Goal: Transaction & Acquisition: Purchase product/service

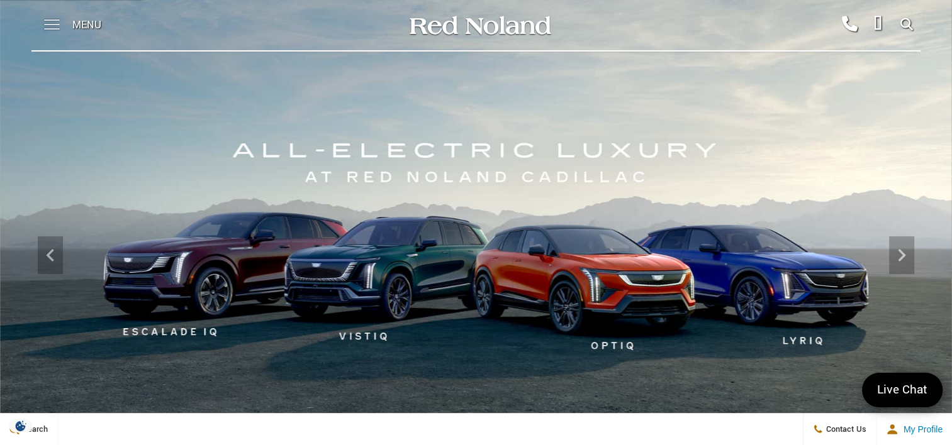
click at [48, 26] on span at bounding box center [52, 25] width 16 height 50
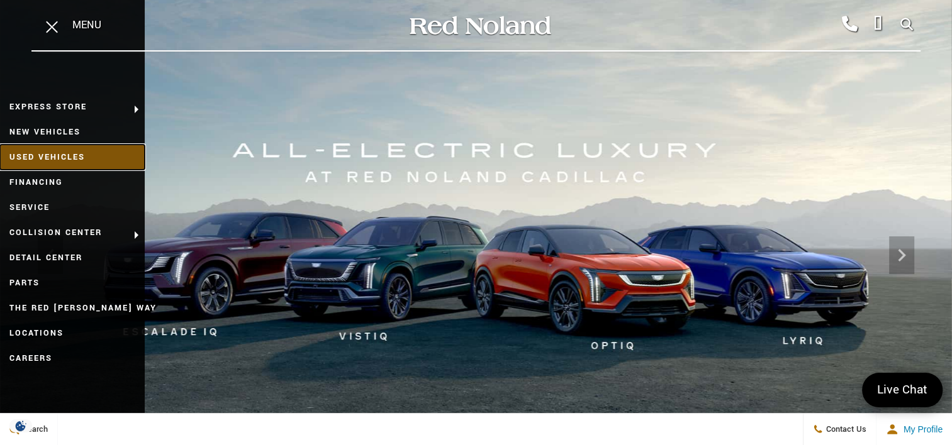
click at [50, 158] on link "Used Vehicles" at bounding box center [72, 157] width 145 height 25
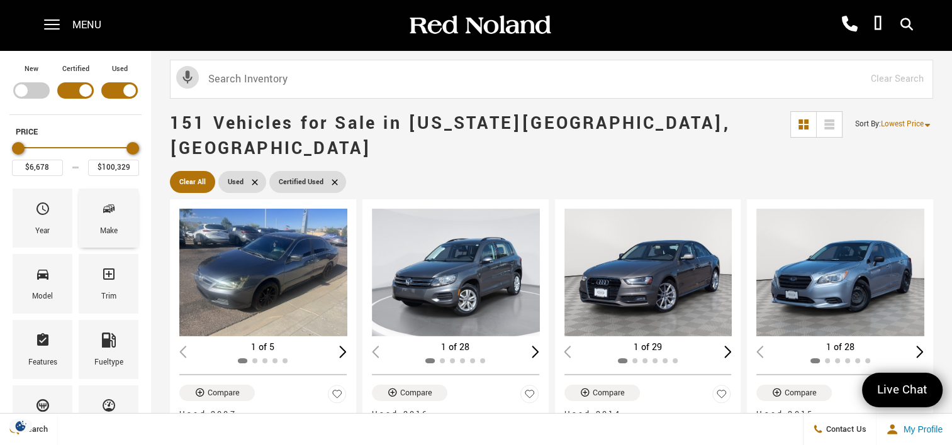
click at [106, 226] on div "Make" at bounding box center [109, 232] width 18 height 14
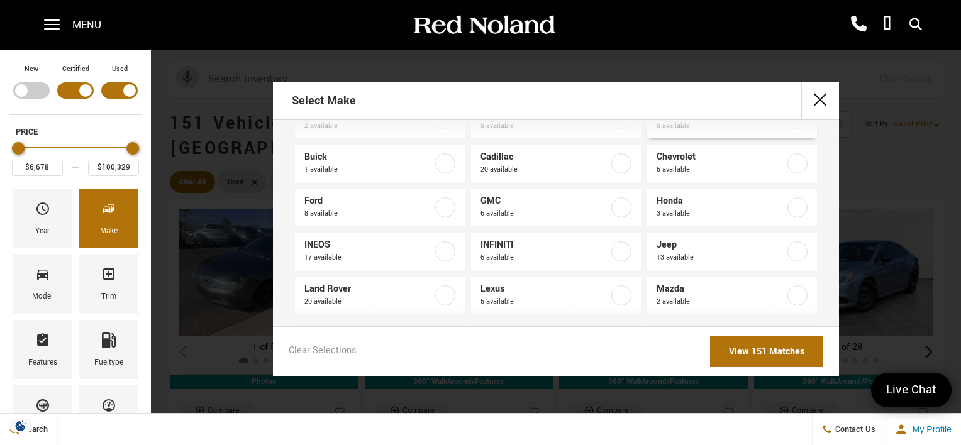
scroll to position [63, 0]
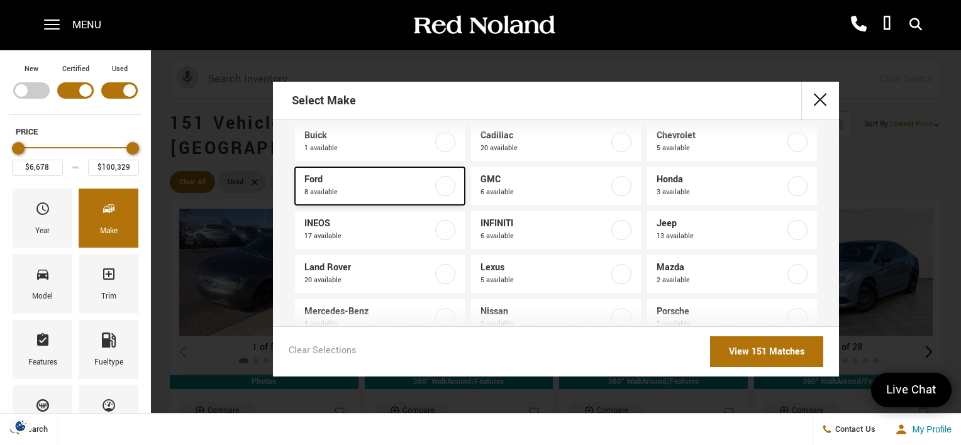
click at [451, 192] on div at bounding box center [445, 186] width 20 height 20
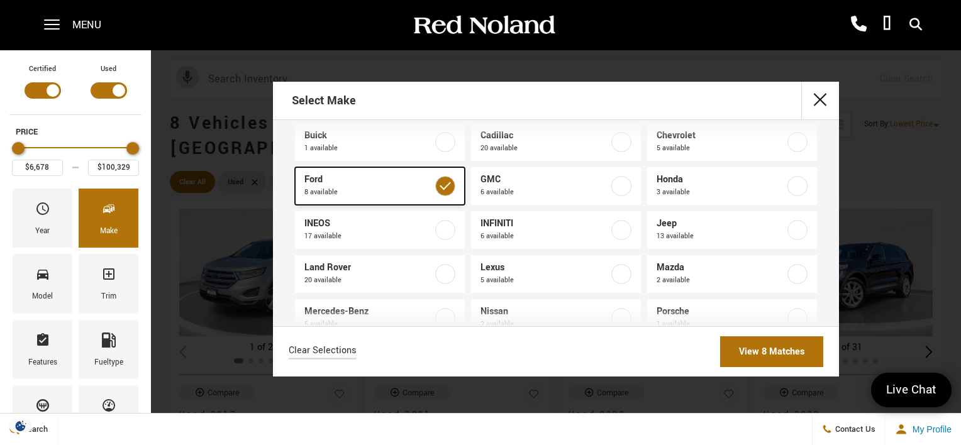
type input "$17,678"
type input "$41,683"
checkbox input "true"
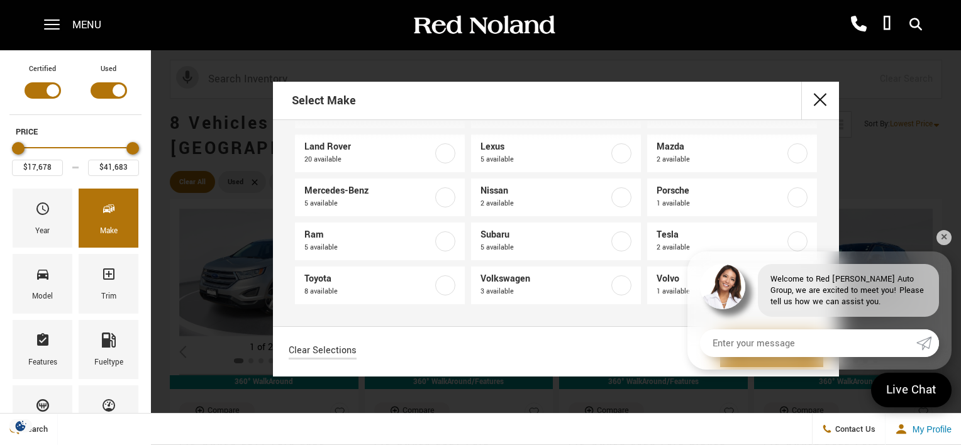
scroll to position [184, 0]
click at [438, 153] on label at bounding box center [445, 153] width 20 height 20
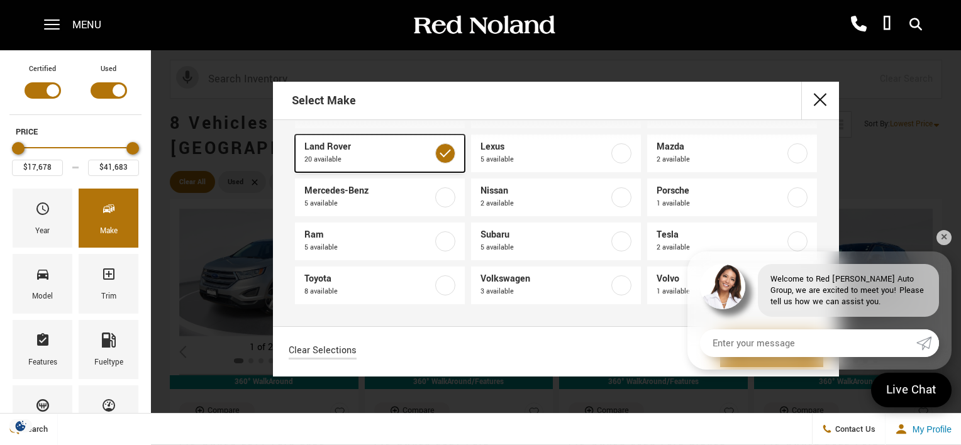
type input "$94,689"
checkbox input "true"
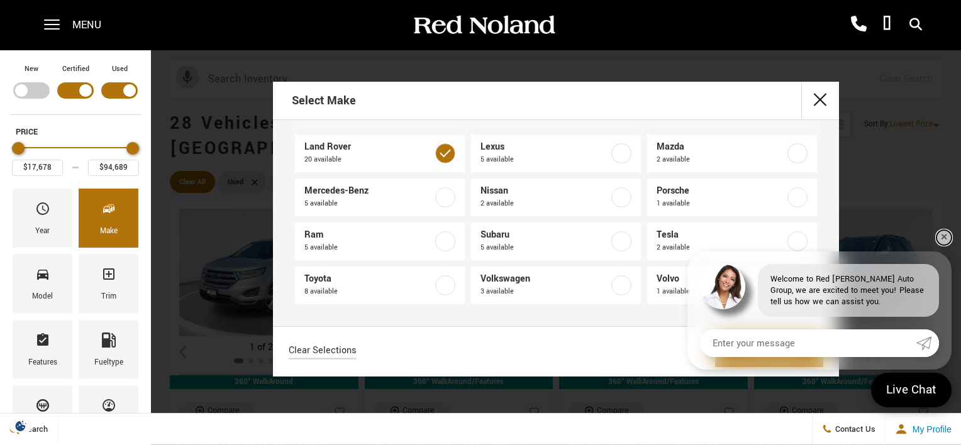
click at [949, 238] on link "✕" at bounding box center [943, 237] width 15 height 15
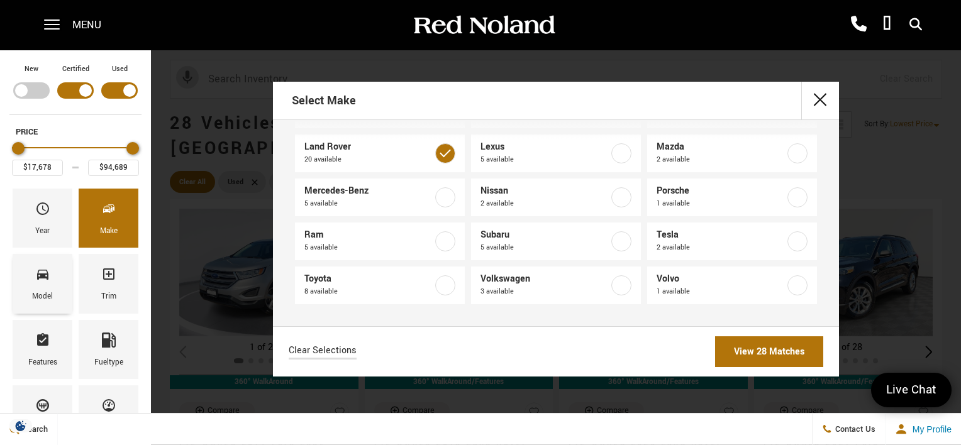
click at [50, 280] on icon "Model" at bounding box center [42, 274] width 15 height 15
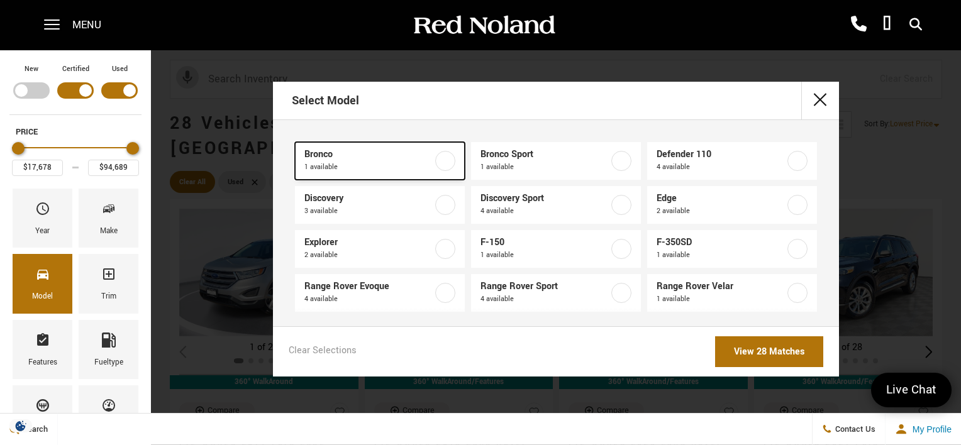
click at [439, 164] on label at bounding box center [445, 161] width 20 height 20
type input "$41,683"
checkbox input "true"
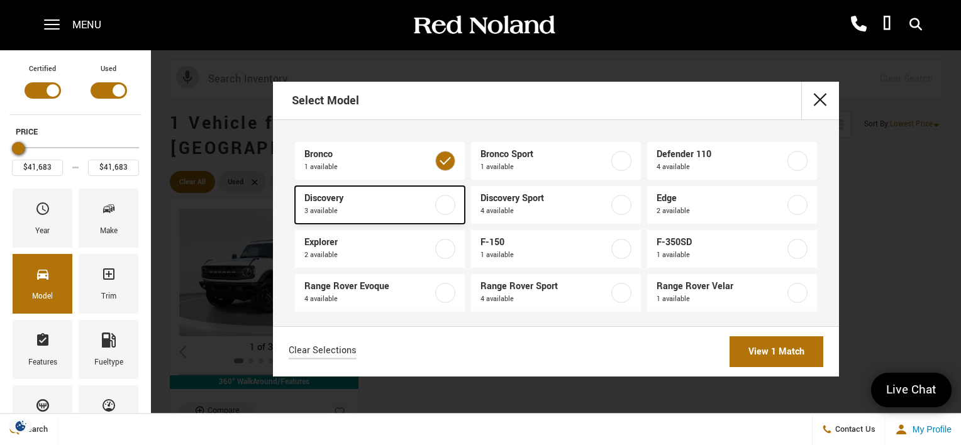
click at [440, 201] on label at bounding box center [445, 205] width 20 height 20
type input "$54,189"
checkbox input "true"
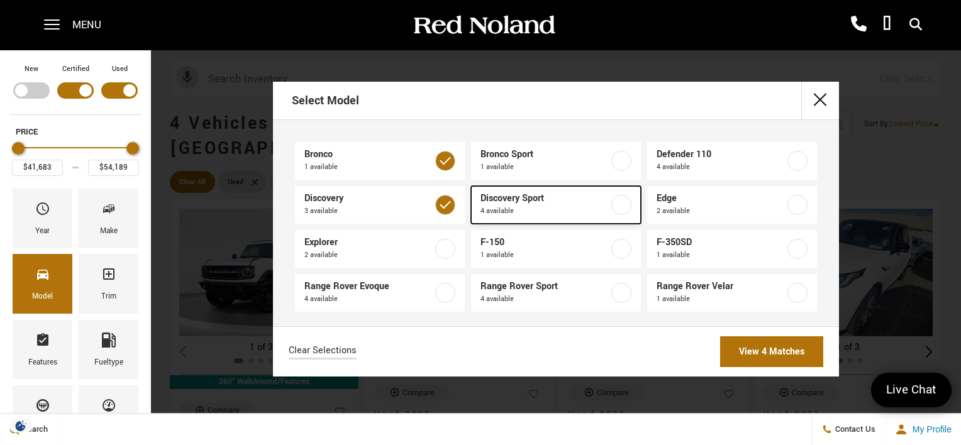
click at [611, 204] on label at bounding box center [621, 205] width 20 height 20
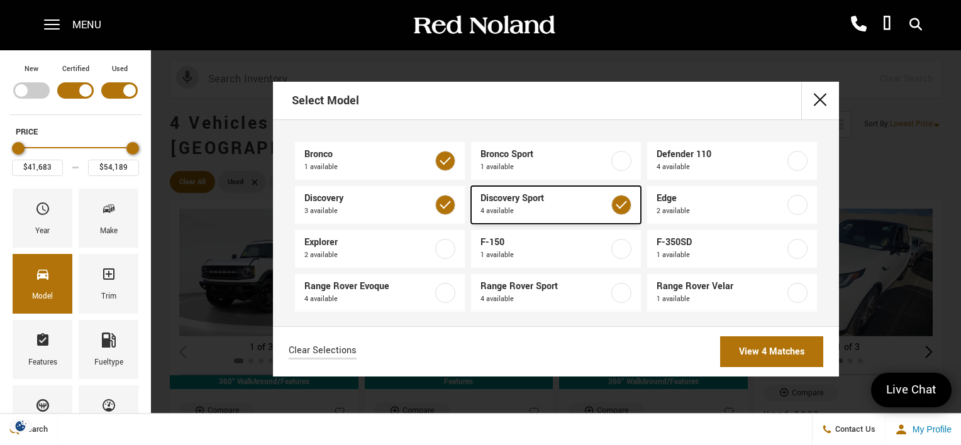
type input "$31,489"
checkbox input "true"
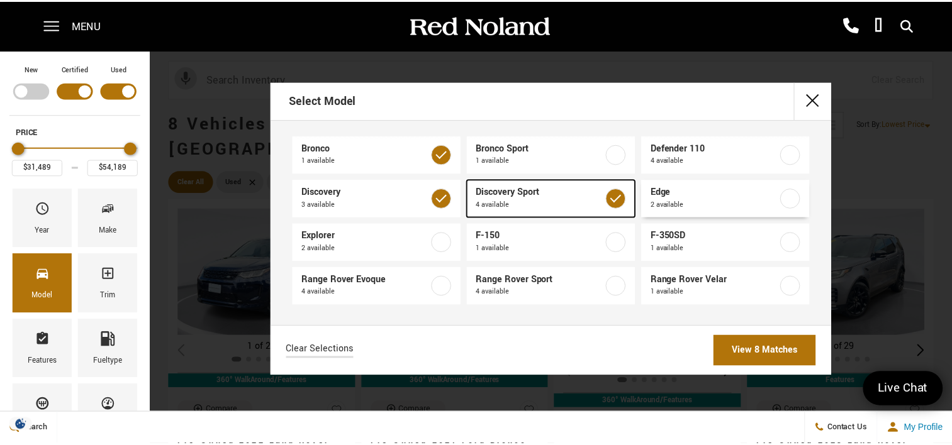
scroll to position [8, 0]
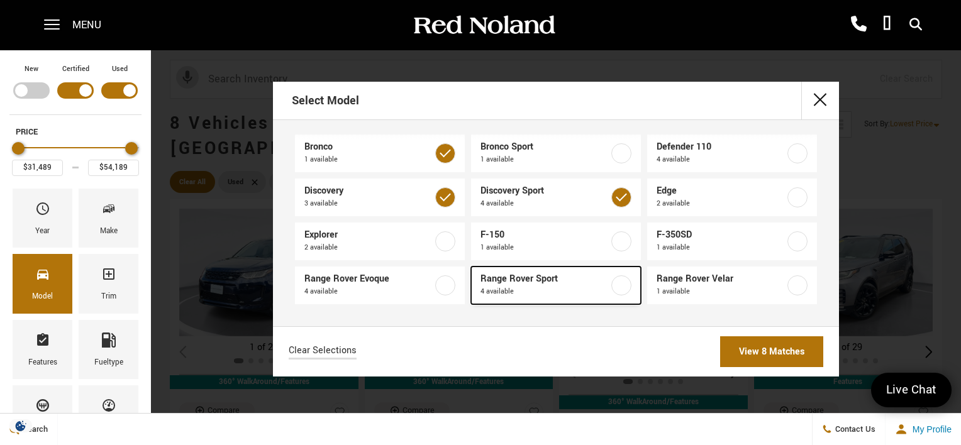
click at [616, 285] on label at bounding box center [621, 285] width 20 height 20
type input "$17,684"
type input "$94,689"
checkbox input "true"
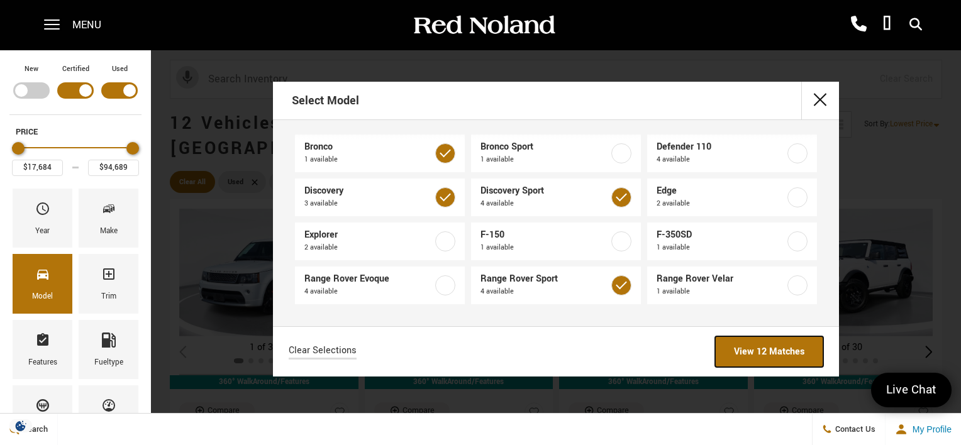
click at [725, 350] on link "View 12 Matches" at bounding box center [769, 351] width 108 height 31
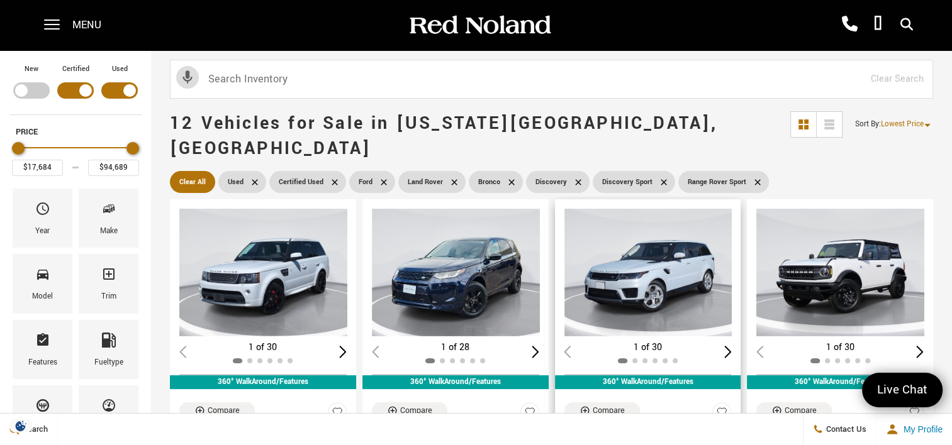
click at [687, 232] on img "1 / 2" at bounding box center [649, 273] width 170 height 128
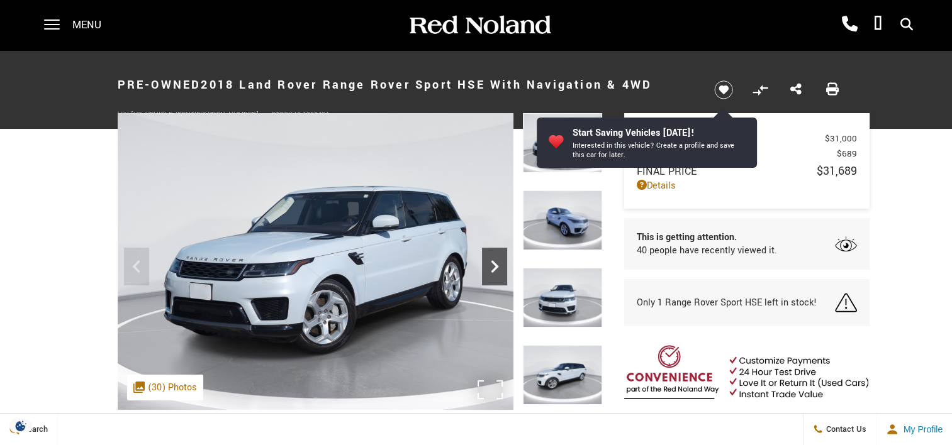
click at [494, 266] on icon "Next" at bounding box center [494, 266] width 25 height 25
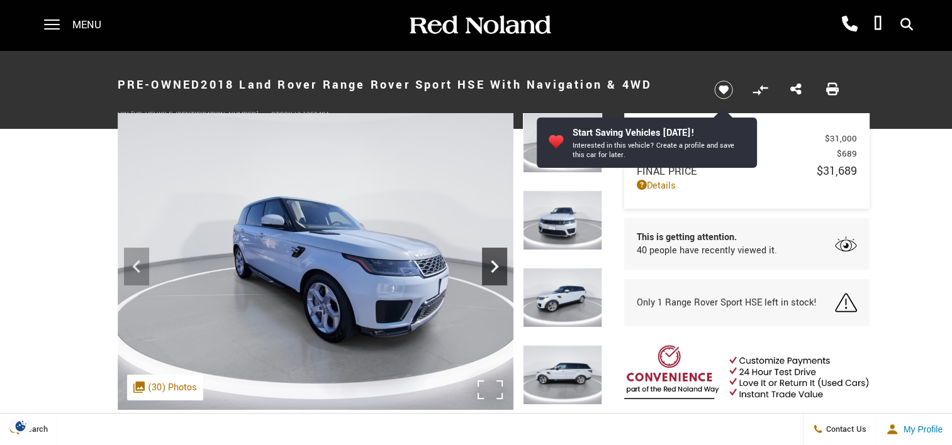
click at [494, 266] on icon "Next" at bounding box center [494, 266] width 25 height 25
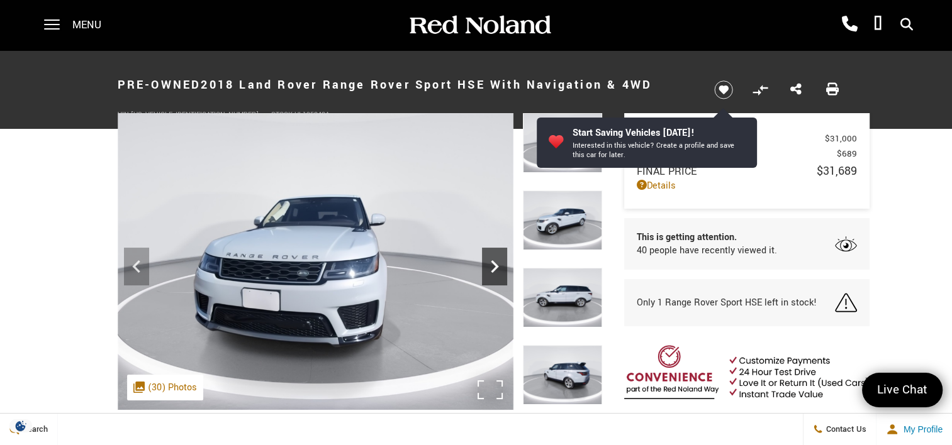
click at [494, 266] on icon "Next" at bounding box center [494, 266] width 25 height 25
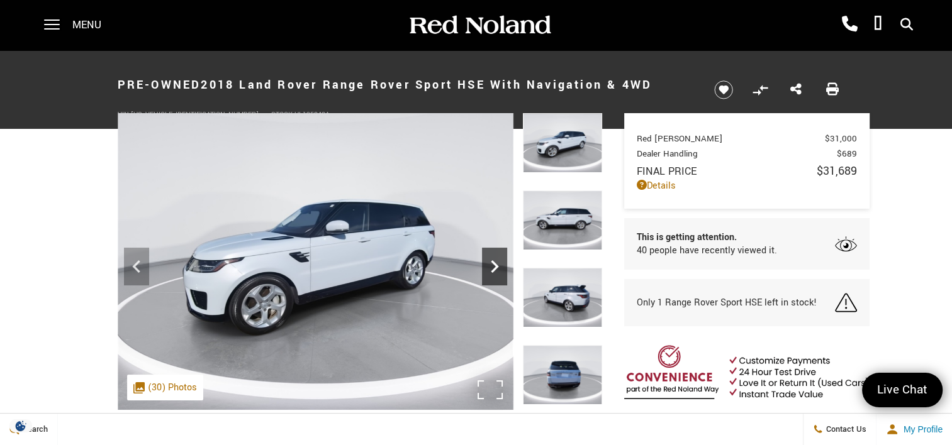
click at [494, 266] on icon "Next" at bounding box center [494, 266] width 25 height 25
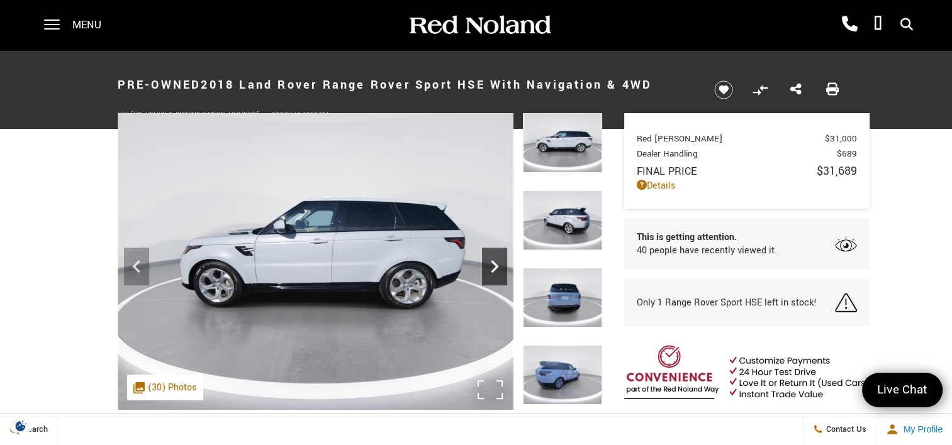
click at [494, 266] on icon "Next" at bounding box center [494, 266] width 25 height 25
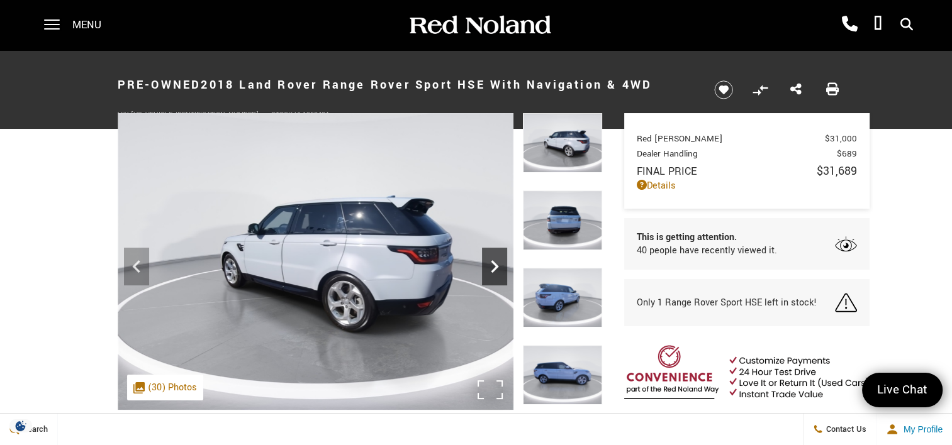
click at [494, 266] on icon "Next" at bounding box center [494, 266] width 25 height 25
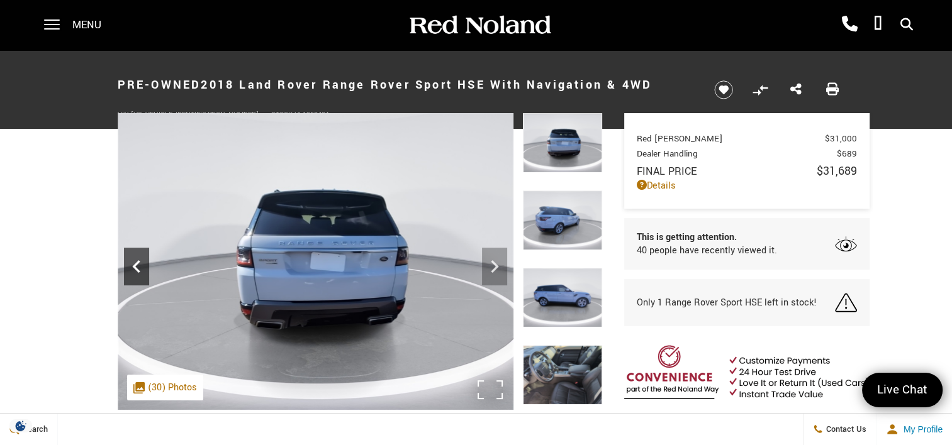
click at [143, 281] on div "Previous" at bounding box center [136, 267] width 25 height 38
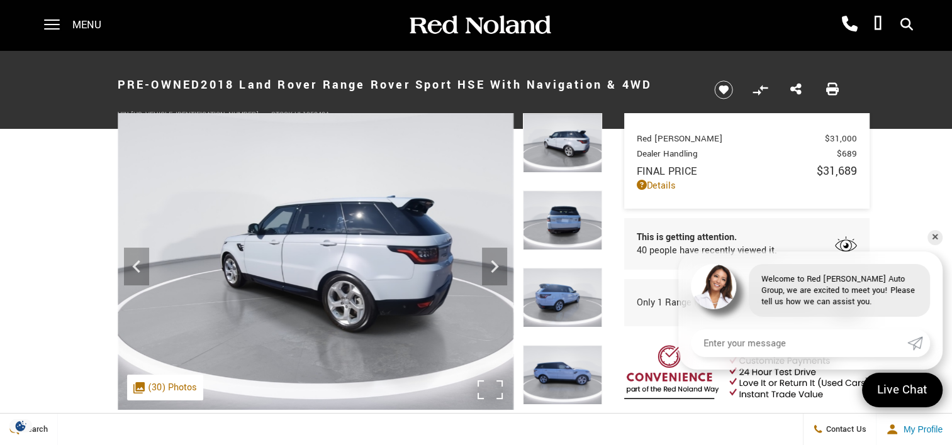
click at [498, 264] on icon "Next" at bounding box center [494, 266] width 25 height 25
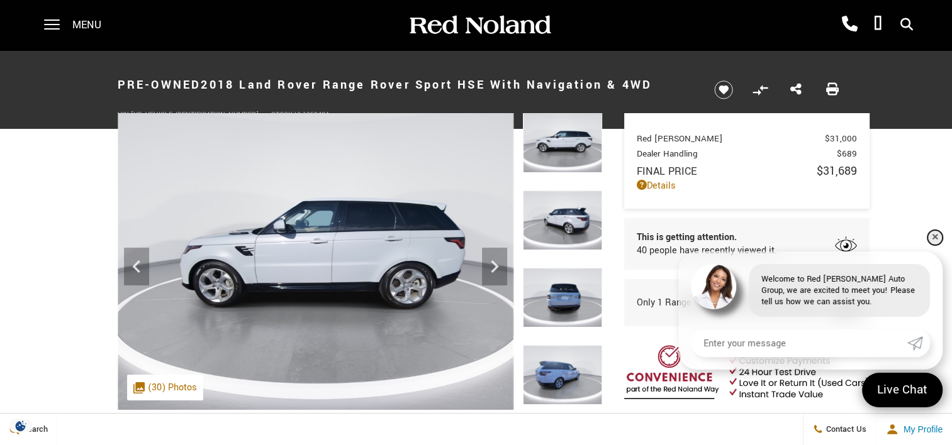
click at [934, 241] on link "✕" at bounding box center [934, 237] width 15 height 15
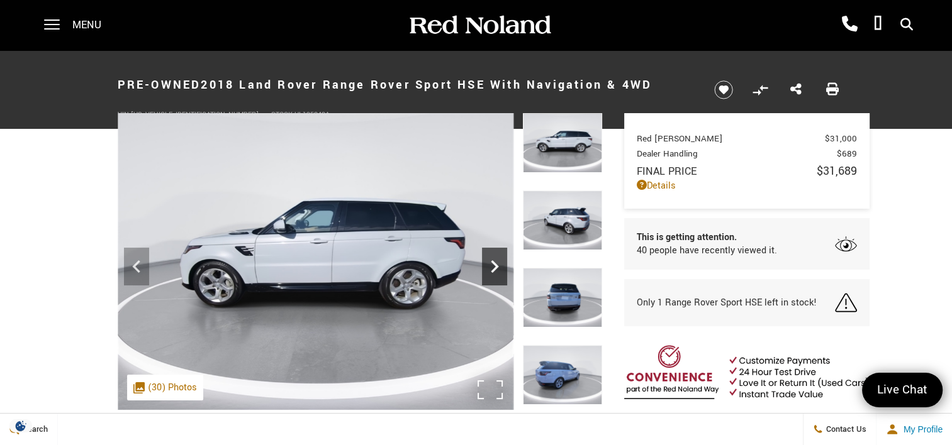
click at [484, 268] on icon "Next" at bounding box center [494, 266] width 25 height 25
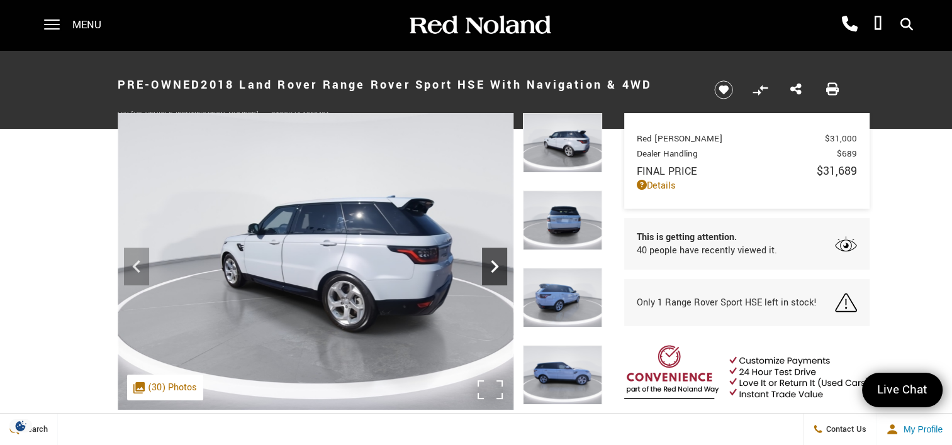
click at [484, 268] on icon "Next" at bounding box center [494, 266] width 25 height 25
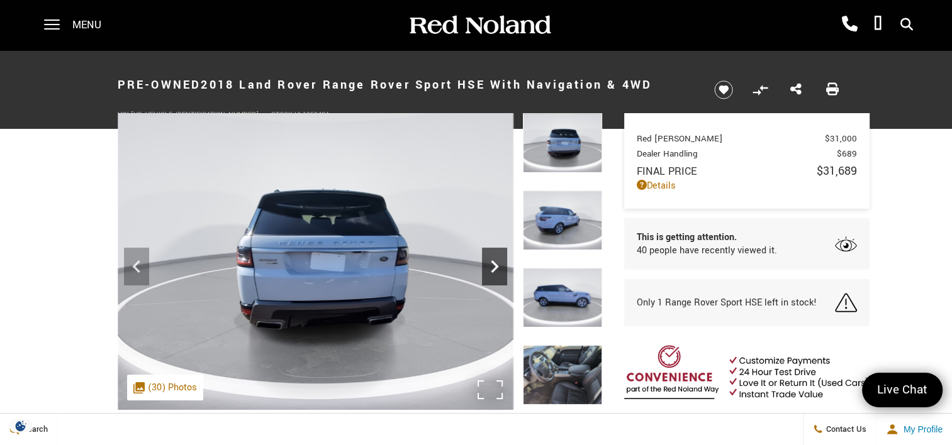
click at [484, 268] on icon "Next" at bounding box center [494, 266] width 25 height 25
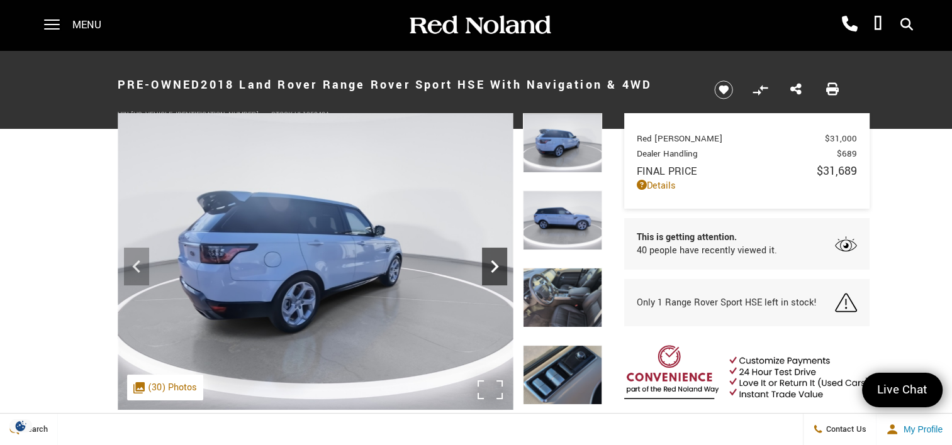
click at [484, 268] on icon "Next" at bounding box center [494, 266] width 25 height 25
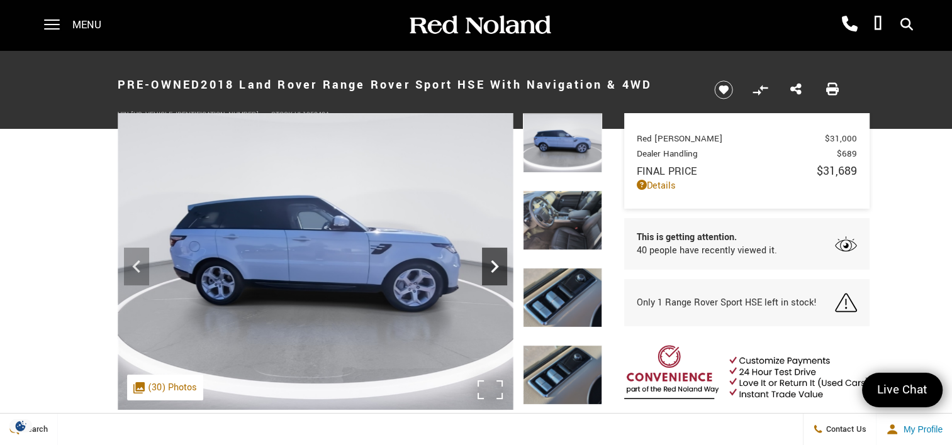
click at [484, 268] on icon "Next" at bounding box center [494, 266] width 25 height 25
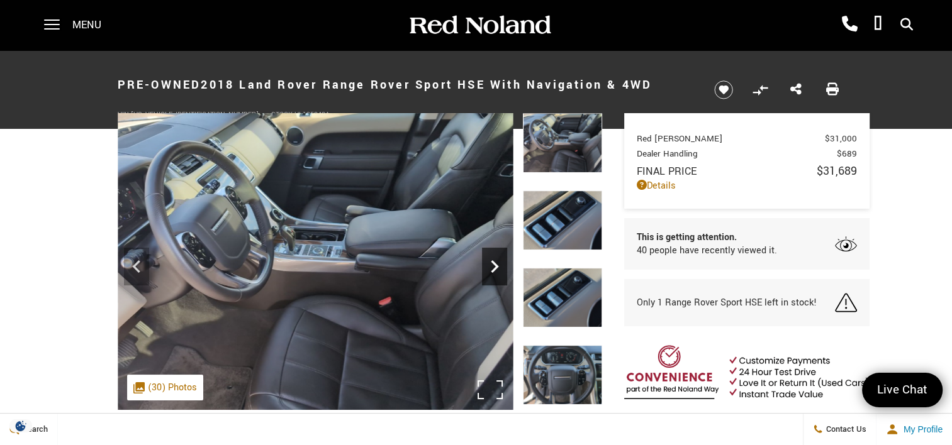
click at [487, 261] on icon "Next" at bounding box center [494, 266] width 25 height 25
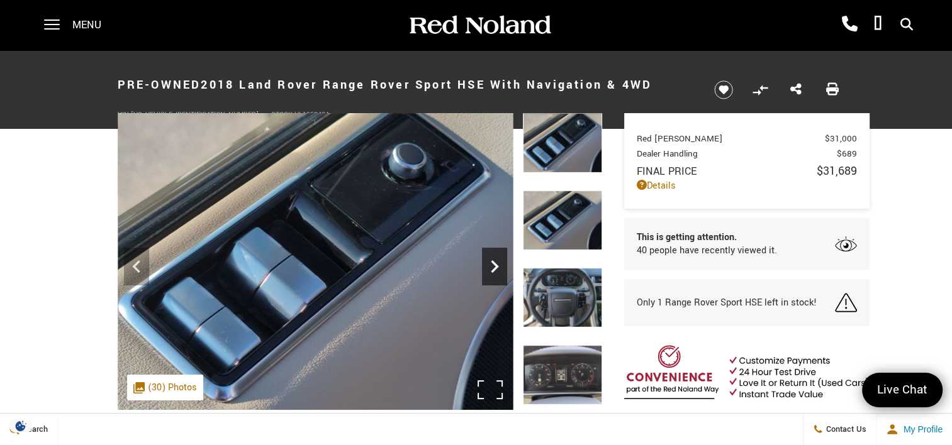
click at [487, 261] on icon "Next" at bounding box center [494, 266] width 25 height 25
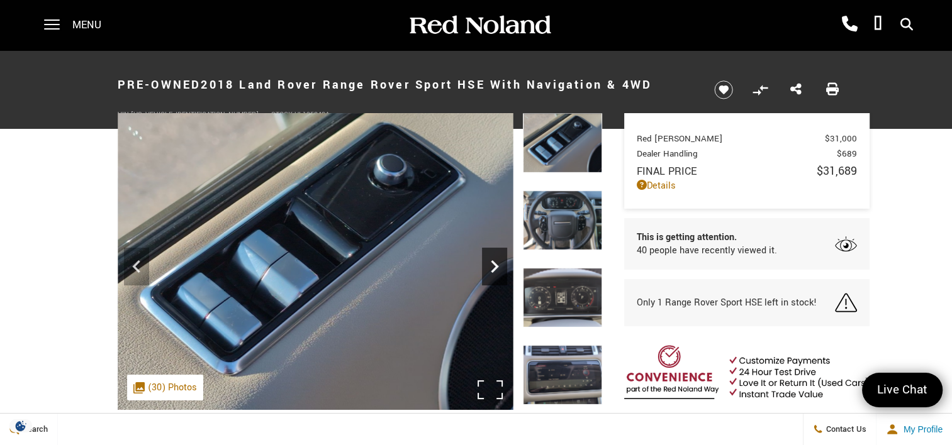
click at [487, 261] on icon "Next" at bounding box center [494, 266] width 25 height 25
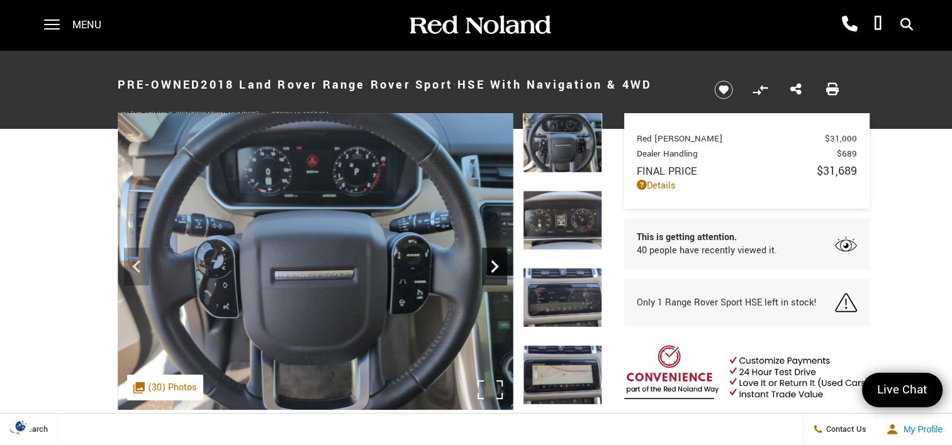
click at [487, 261] on icon "Next" at bounding box center [494, 266] width 25 height 25
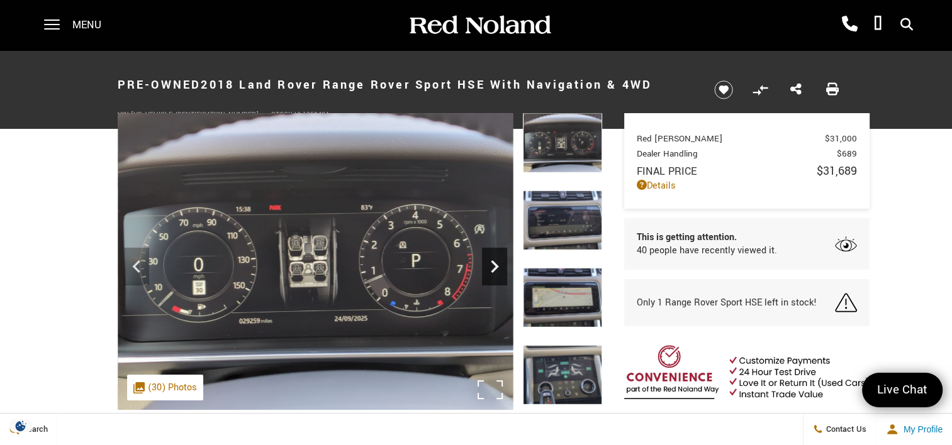
click at [487, 261] on icon "Next" at bounding box center [494, 266] width 25 height 25
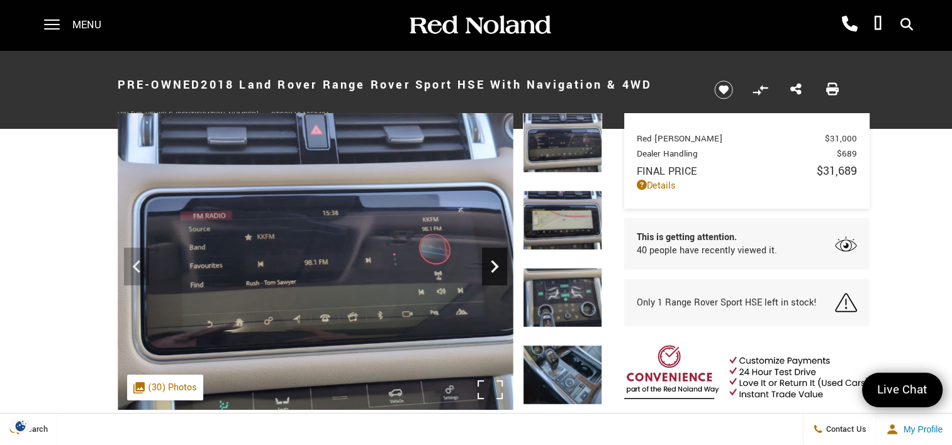
click at [490, 260] on icon "Next" at bounding box center [494, 266] width 25 height 25
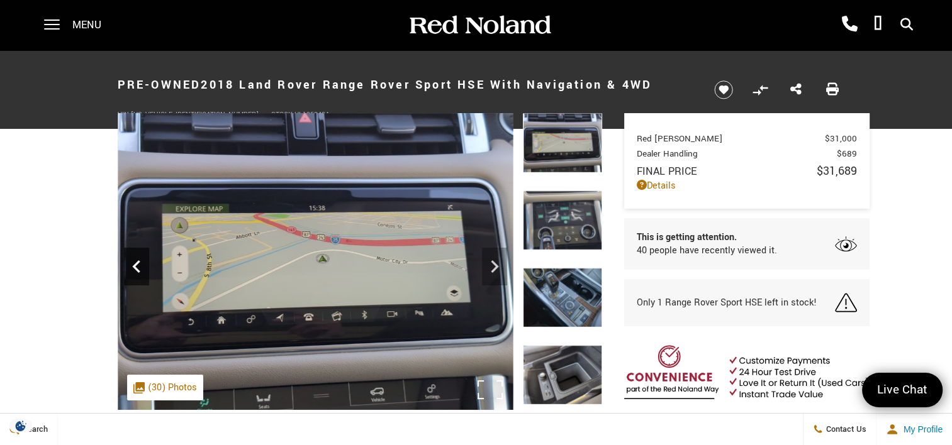
click at [139, 262] on icon "Previous" at bounding box center [136, 266] width 25 height 25
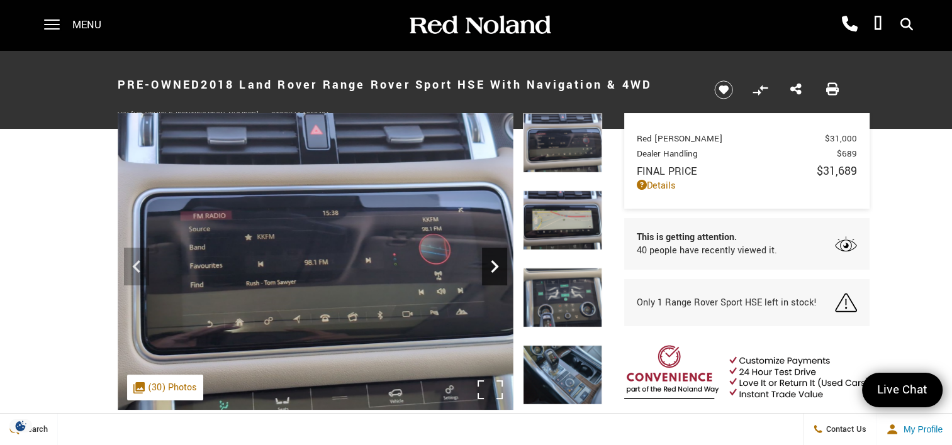
click at [492, 268] on icon "Next" at bounding box center [494, 266] width 25 height 25
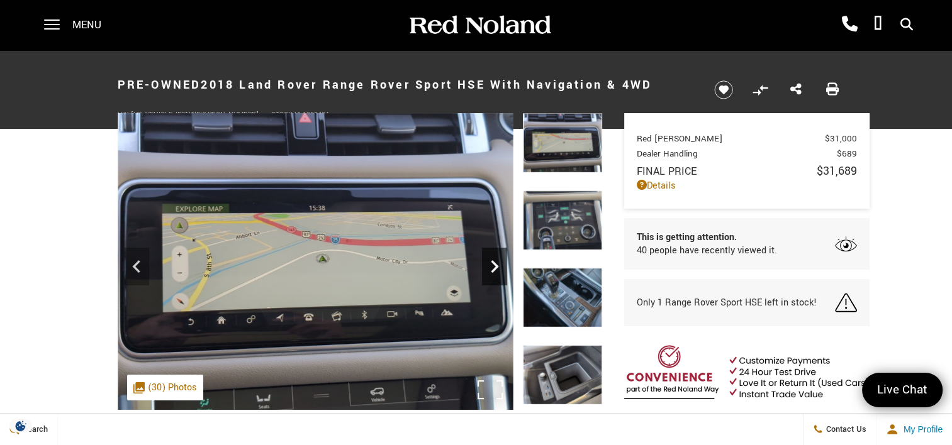
click at [492, 268] on icon "Next" at bounding box center [494, 266] width 25 height 25
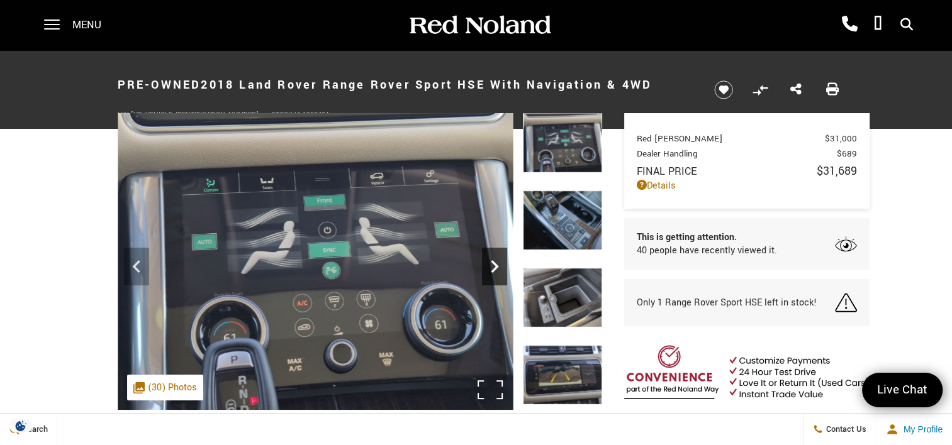
click at [492, 268] on icon "Next" at bounding box center [494, 266] width 25 height 25
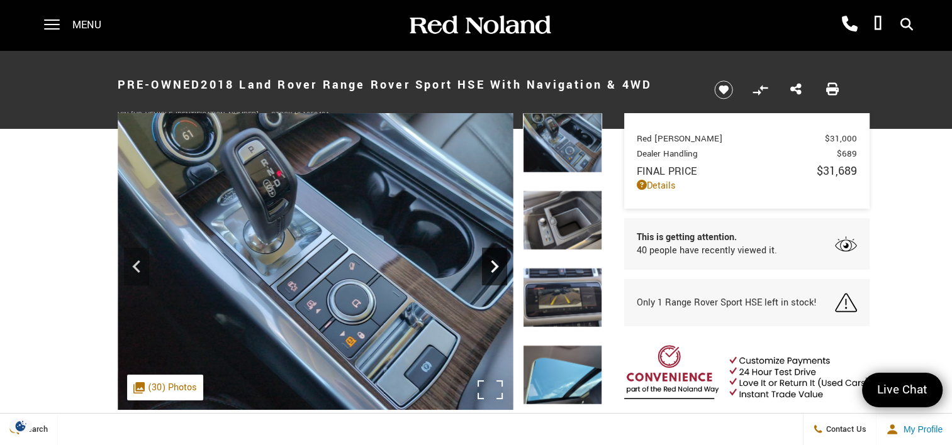
click at [492, 268] on icon "Next" at bounding box center [494, 266] width 25 height 25
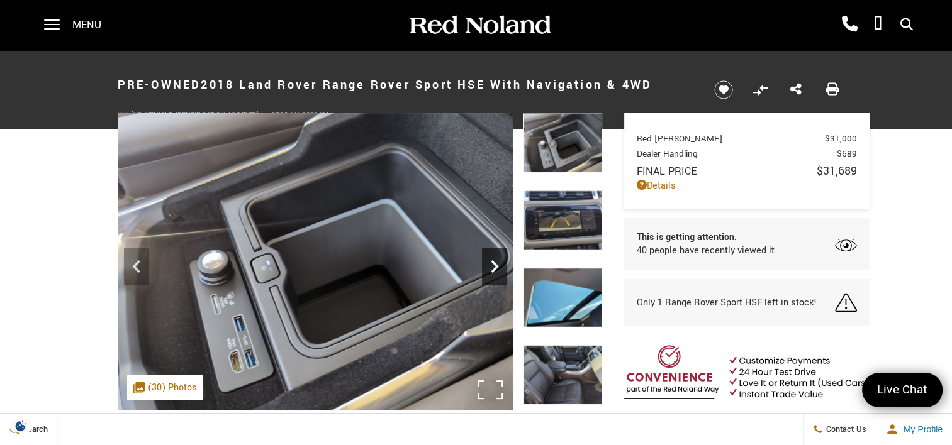
click at [492, 268] on icon "Next" at bounding box center [494, 266] width 25 height 25
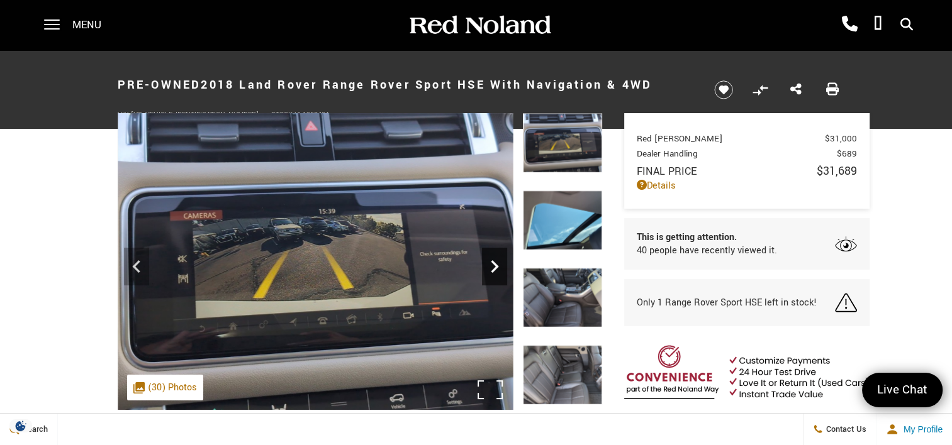
click at [492, 268] on icon "Next" at bounding box center [494, 266] width 25 height 25
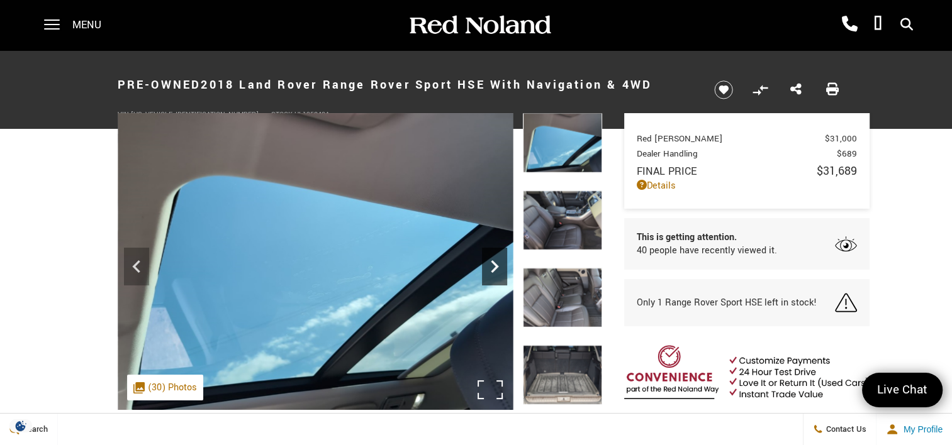
click at [492, 268] on icon "Next" at bounding box center [494, 266] width 25 height 25
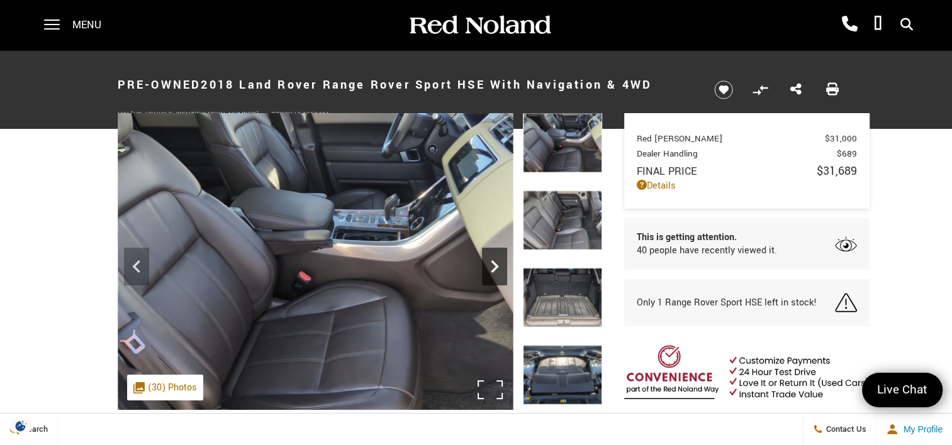
click at [492, 268] on icon "Next" at bounding box center [494, 266] width 25 height 25
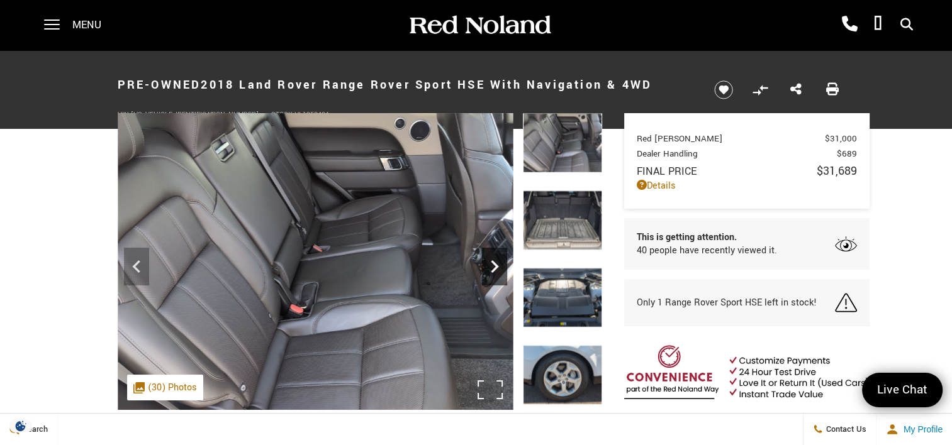
click at [492, 268] on icon "Next" at bounding box center [494, 266] width 25 height 25
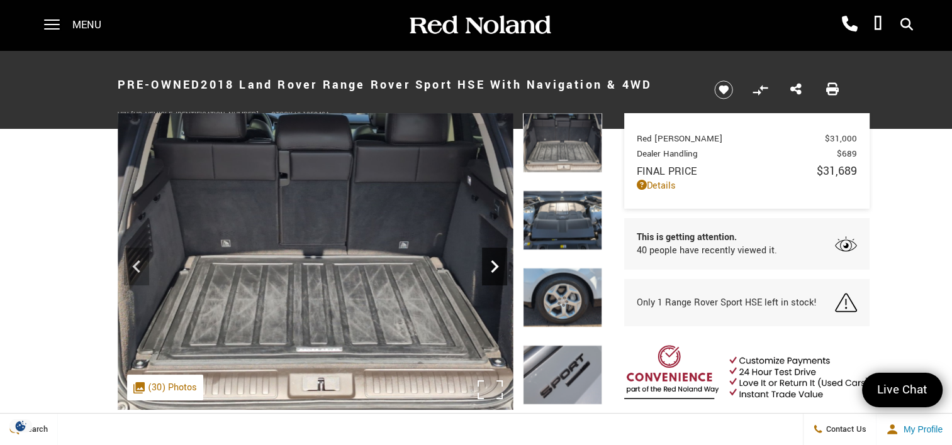
click at [492, 268] on icon "Next" at bounding box center [494, 266] width 25 height 25
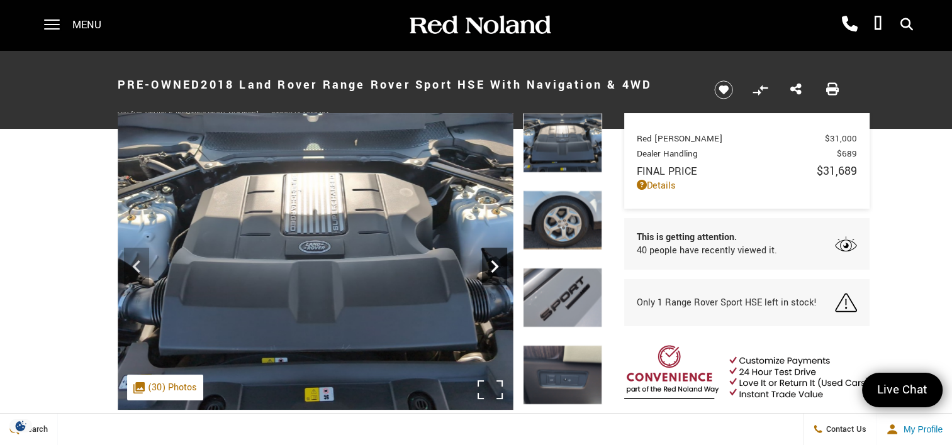
click at [492, 268] on icon "Next" at bounding box center [494, 266] width 25 height 25
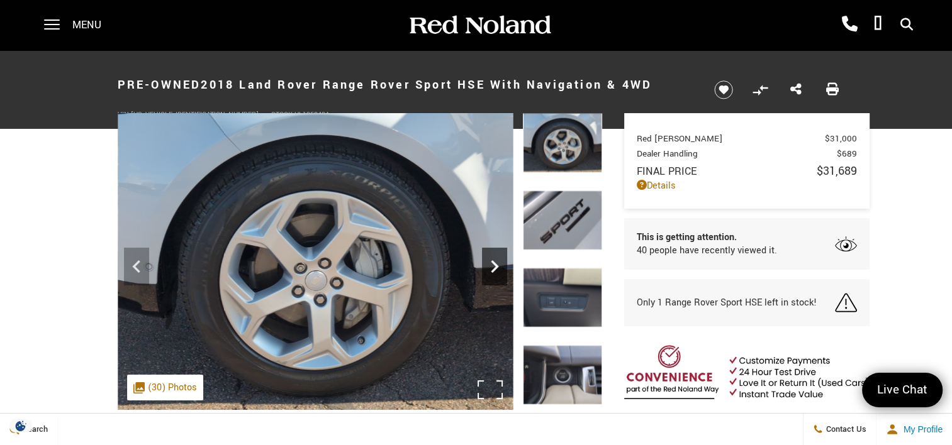
click at [492, 268] on icon "Next" at bounding box center [494, 266] width 25 height 25
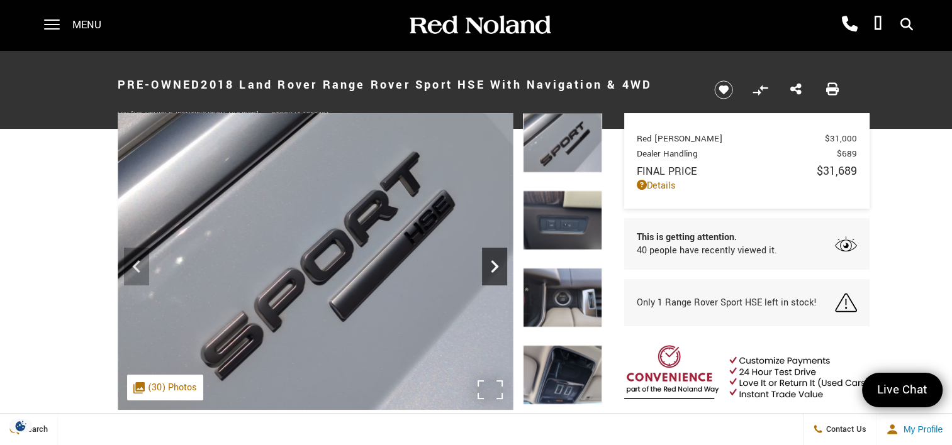
click at [492, 268] on icon "Next" at bounding box center [494, 266] width 25 height 25
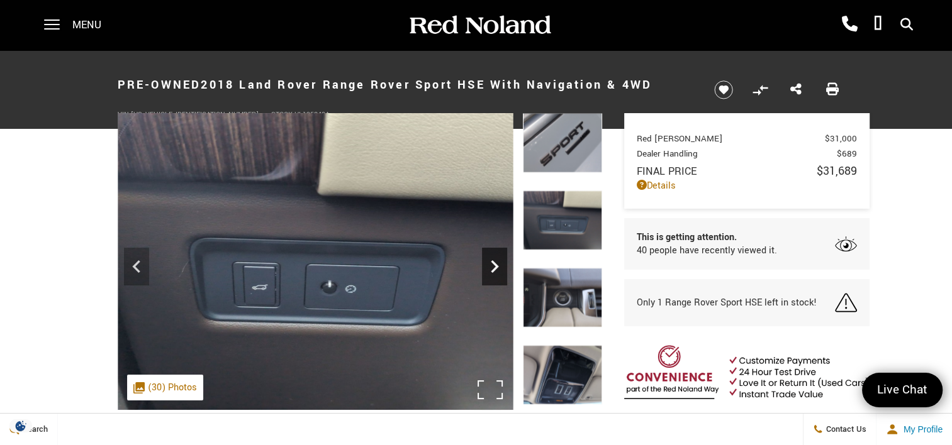
click at [492, 268] on icon "Next" at bounding box center [494, 266] width 25 height 25
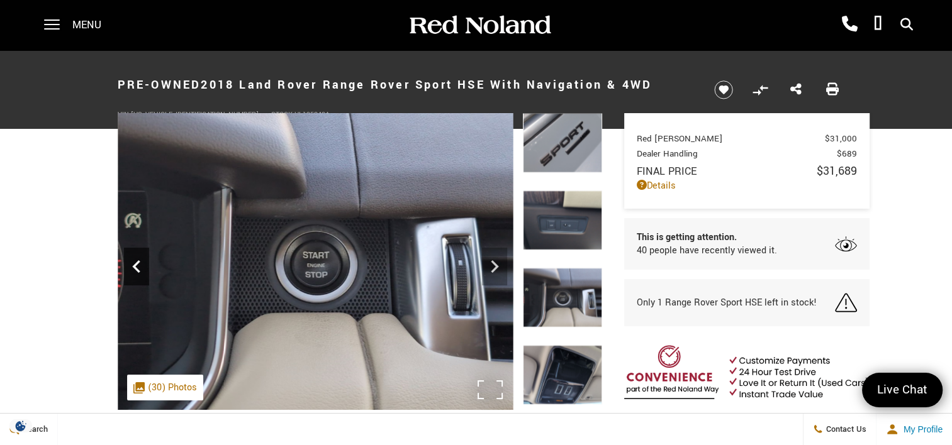
click at [138, 266] on icon "Previous" at bounding box center [136, 266] width 25 height 25
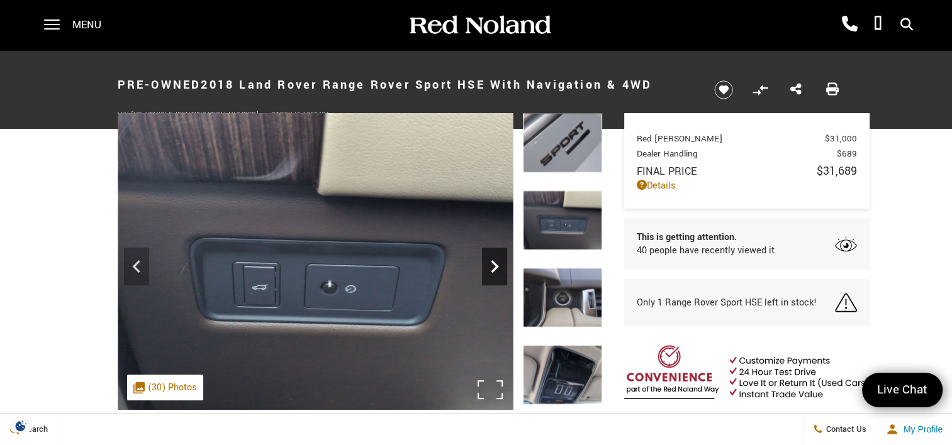
click at [495, 267] on icon "Next" at bounding box center [495, 266] width 8 height 13
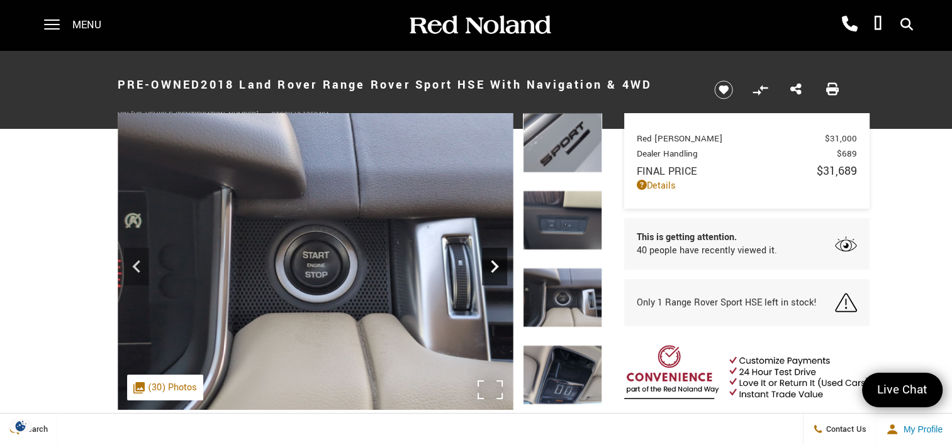
click at [496, 266] on icon "Next" at bounding box center [495, 266] width 8 height 13
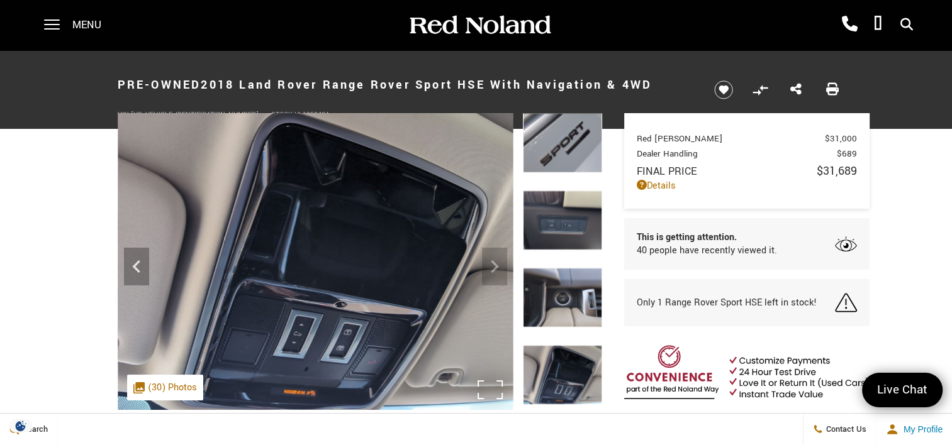
click at [496, 266] on img at bounding box center [316, 262] width 396 height 298
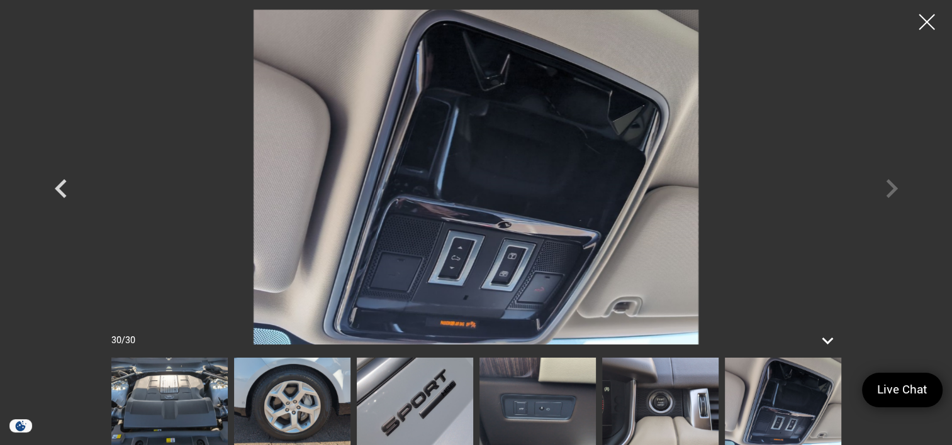
click at [886, 187] on div at bounding box center [476, 176] width 880 height 335
click at [889, 187] on div at bounding box center [476, 176] width 880 height 335
click at [919, 20] on div at bounding box center [926, 22] width 33 height 33
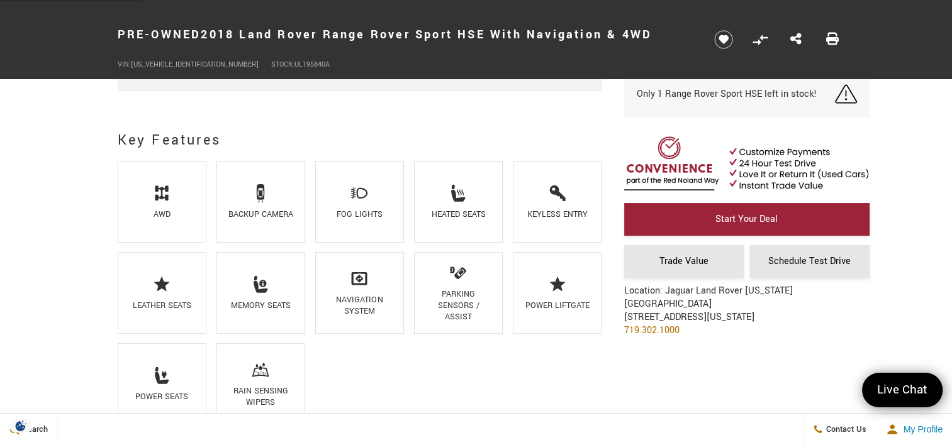
scroll to position [880, 0]
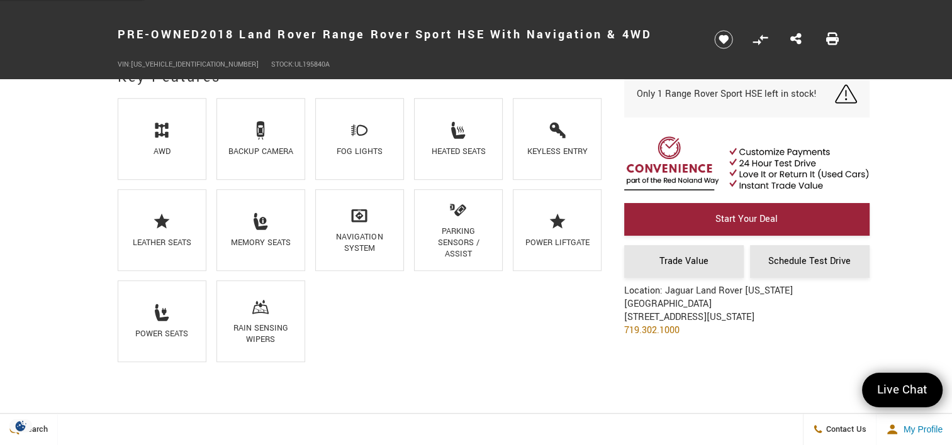
click at [476, 321] on ul "AWD Backup Camera Fog Lights Heated Seats Keyless Entry Leather Seats Memory Se…" at bounding box center [360, 235] width 484 height 274
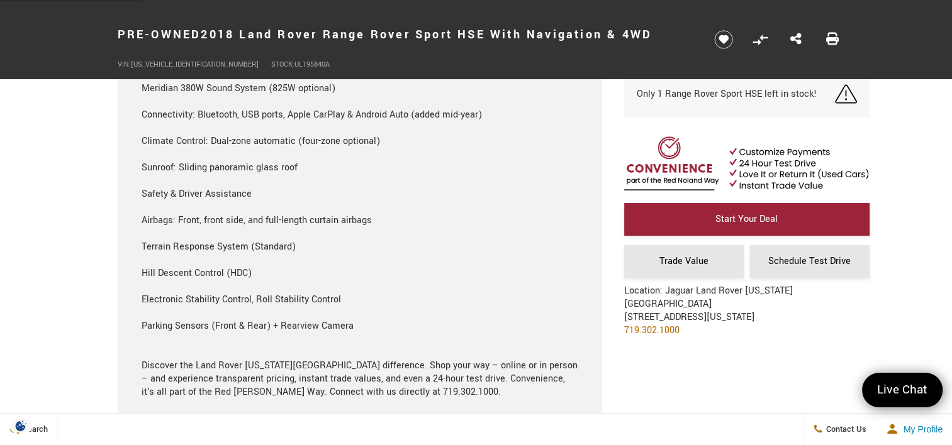
scroll to position [2767, 0]
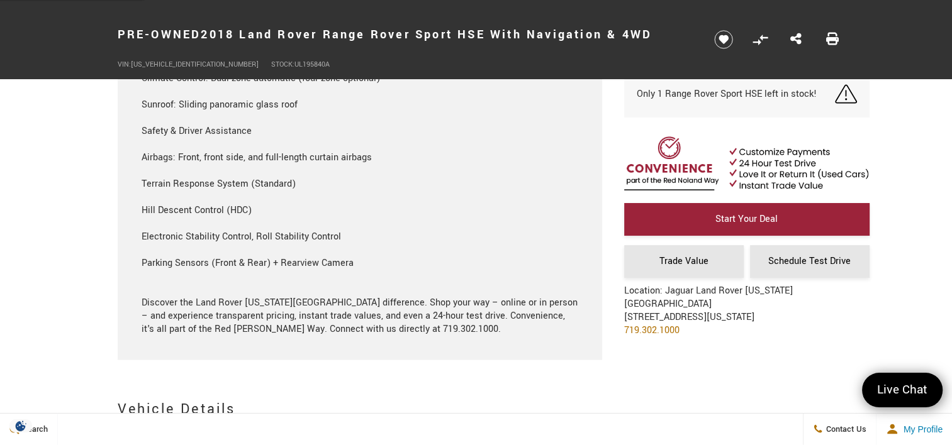
click at [85, 226] on section "Basic Info Exterior: White Drivetrain: 4WD Interior: Espresso/Espresso/Almond/I…" at bounding box center [476, 185] width 952 height 5084
